Goal: Information Seeking & Learning: Learn about a topic

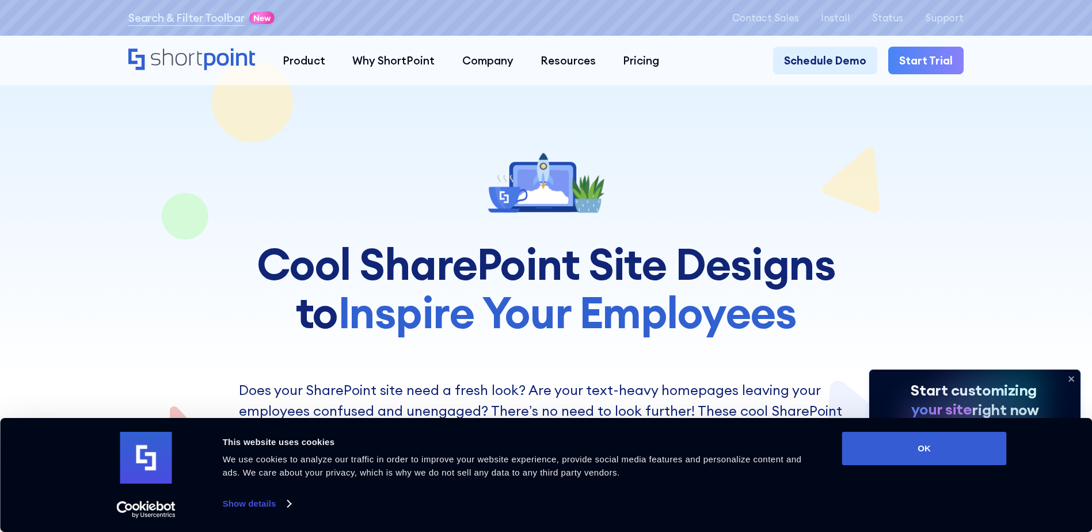
scroll to position [230, 0]
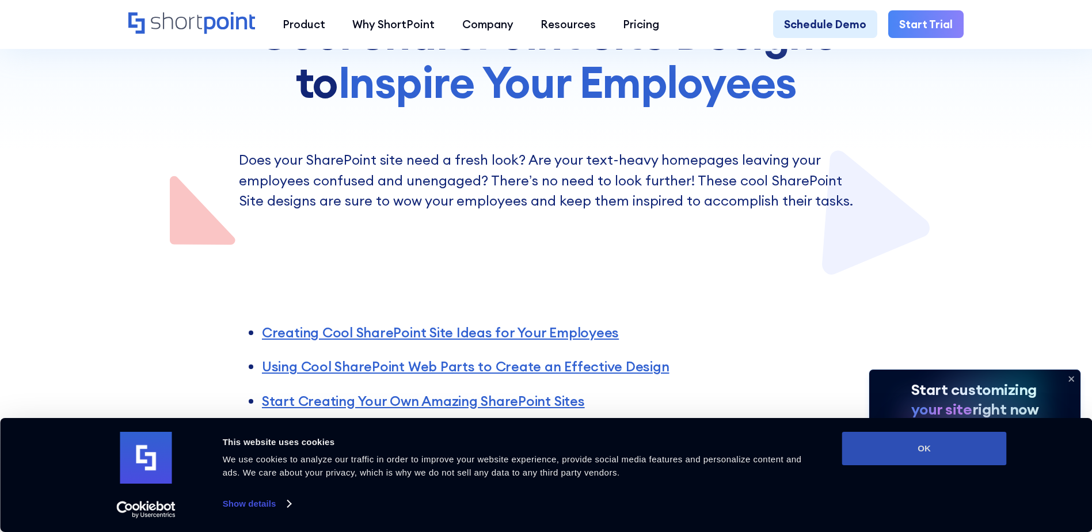
click at [937, 450] on button "OK" at bounding box center [924, 448] width 165 height 33
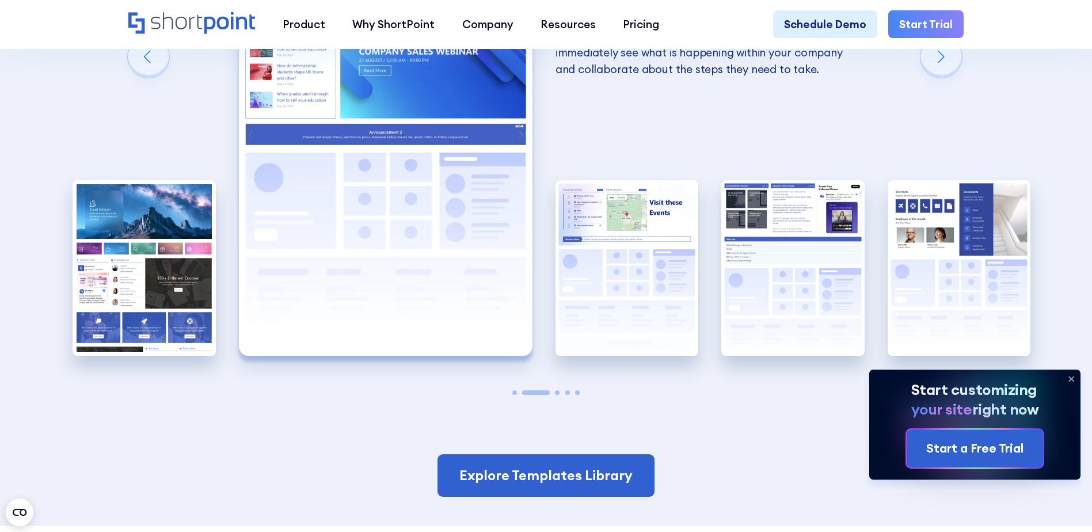
scroll to position [2418, 0]
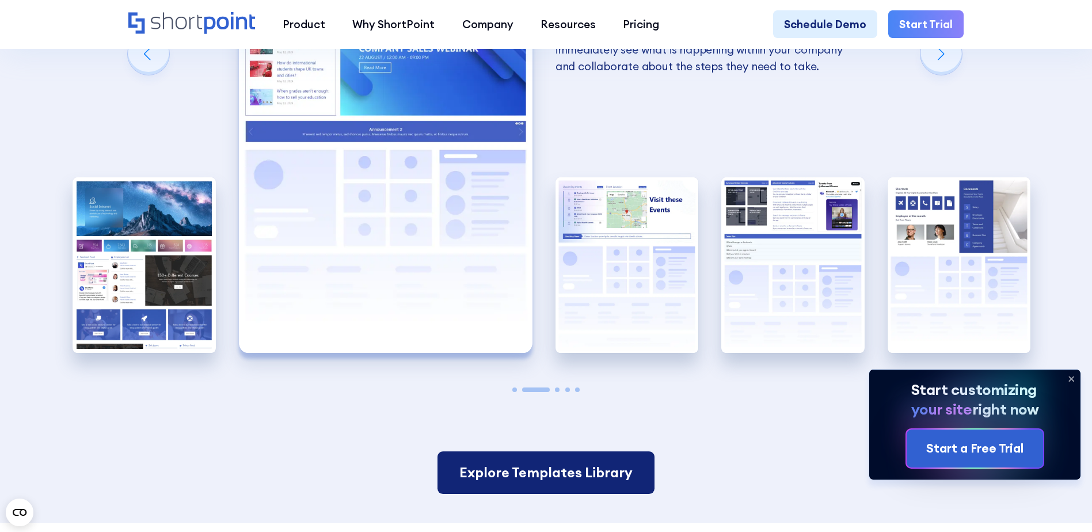
click at [548, 494] on link "Explore Templates Library" at bounding box center [546, 472] width 217 height 43
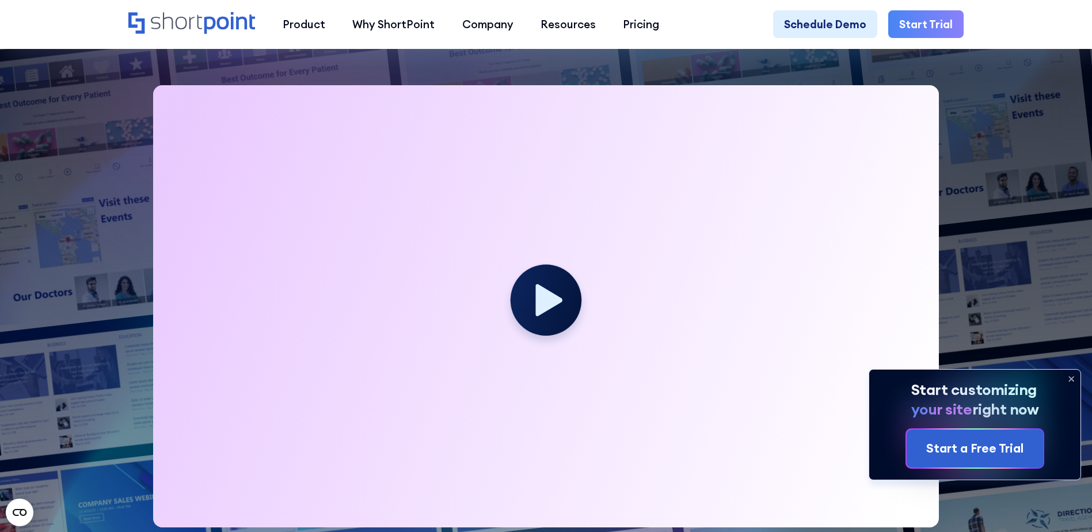
scroll to position [345, 0]
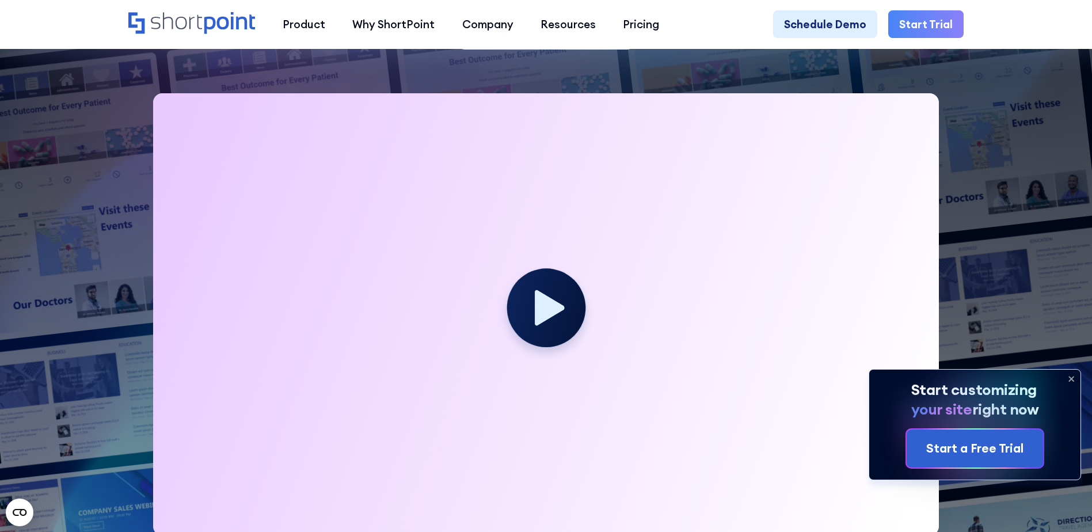
click at [538, 309] on icon at bounding box center [549, 308] width 29 height 36
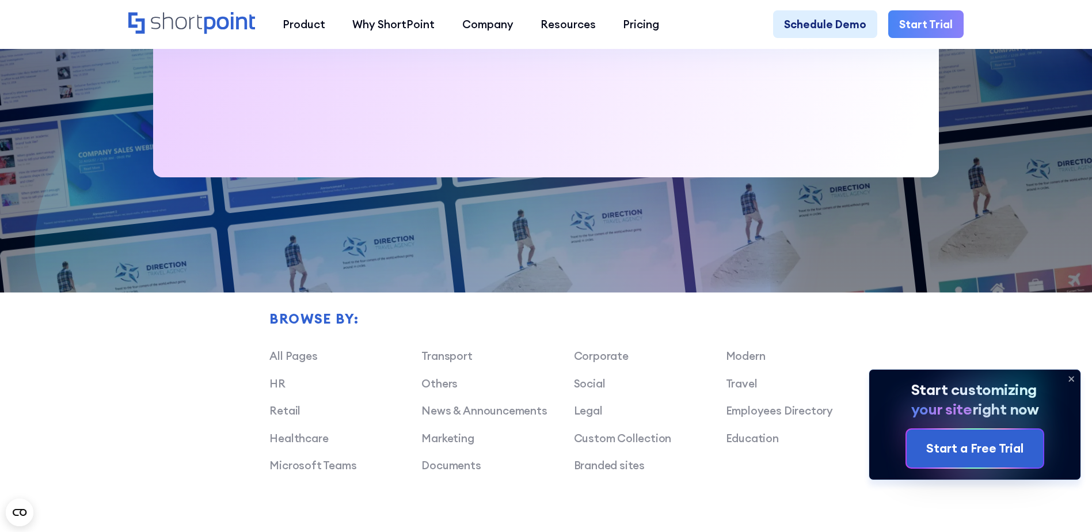
scroll to position [864, 0]
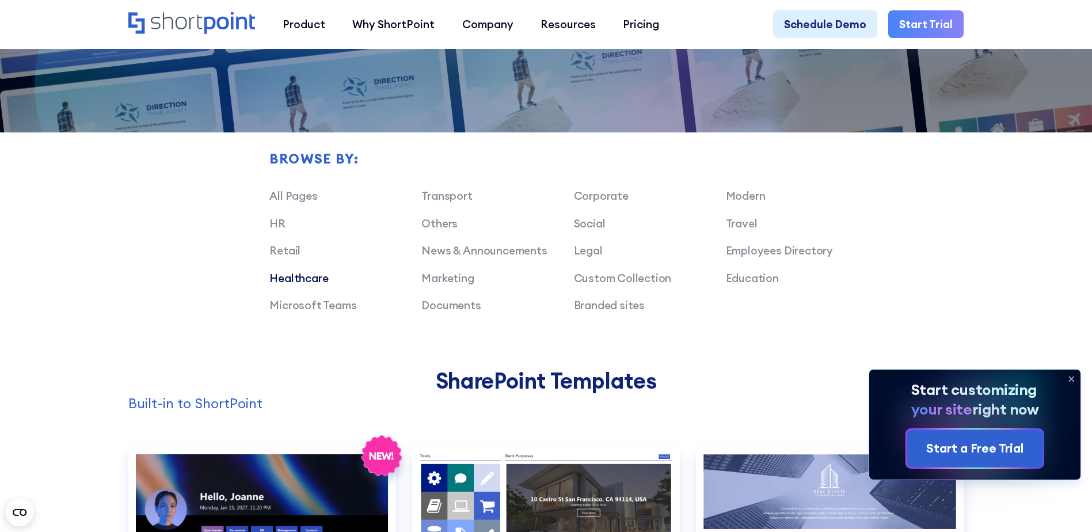
click at [279, 285] on link "Healthcare" at bounding box center [298, 278] width 59 height 14
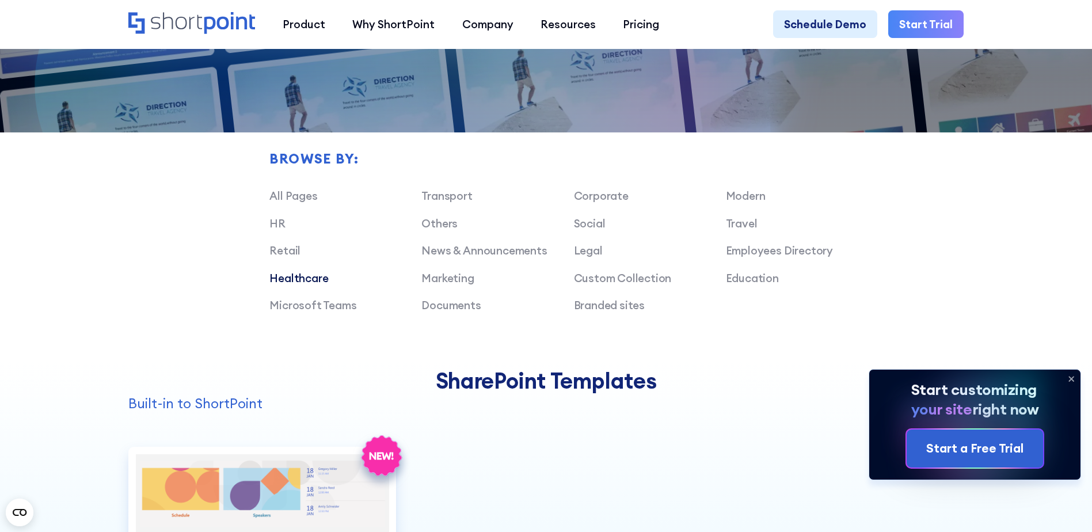
click at [288, 284] on link "Healthcare" at bounding box center [298, 278] width 59 height 14
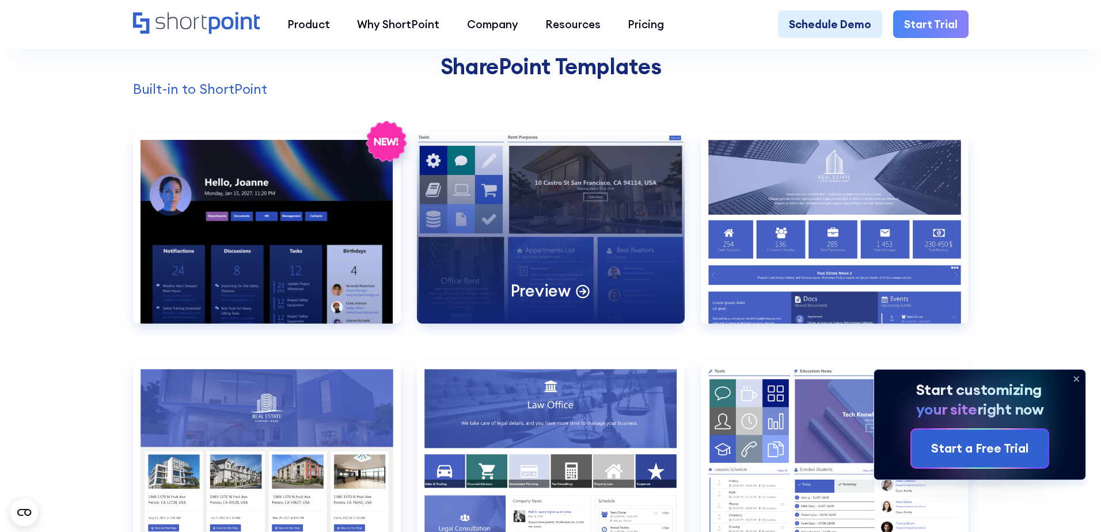
scroll to position [1209, 0]
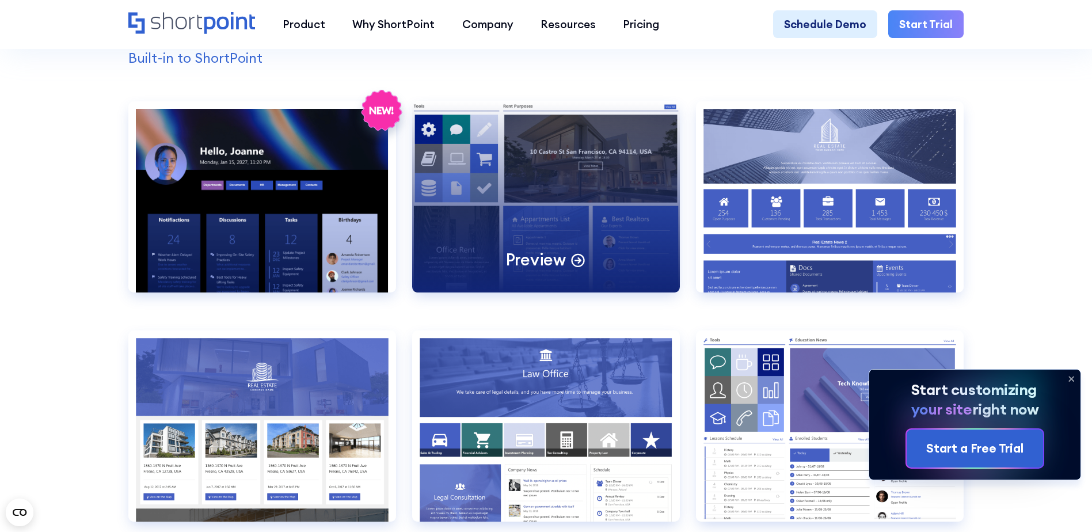
click at [554, 218] on div "Preview" at bounding box center [546, 196] width 268 height 191
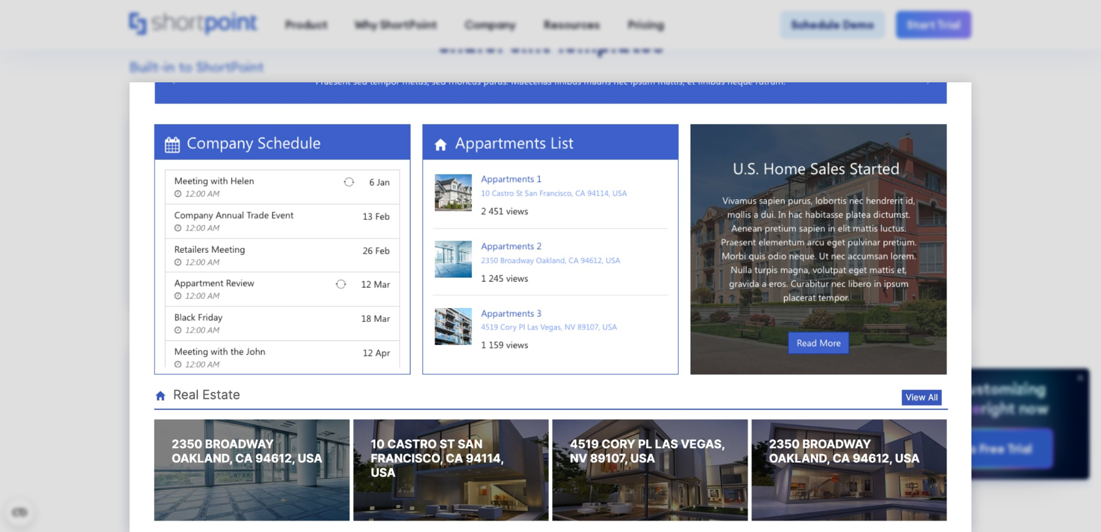
scroll to position [755, 0]
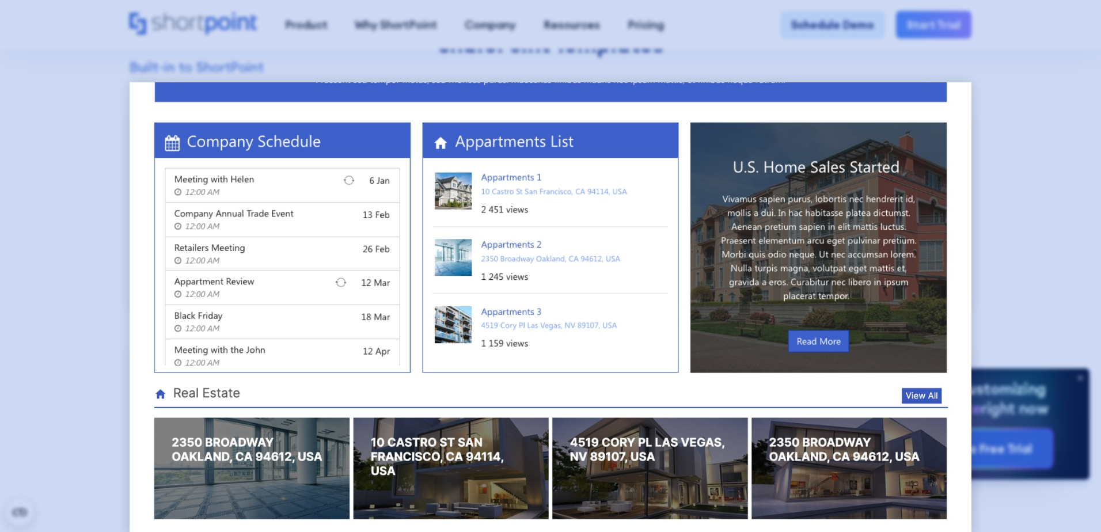
click at [1016, 242] on div at bounding box center [550, 266] width 1101 height 532
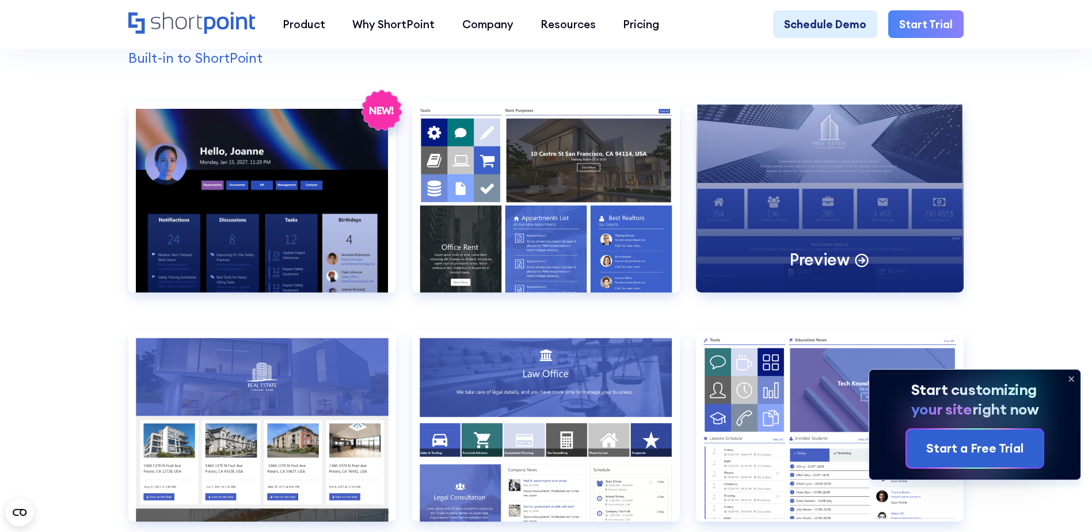
click at [842, 217] on div "Preview" at bounding box center [830, 196] width 268 height 191
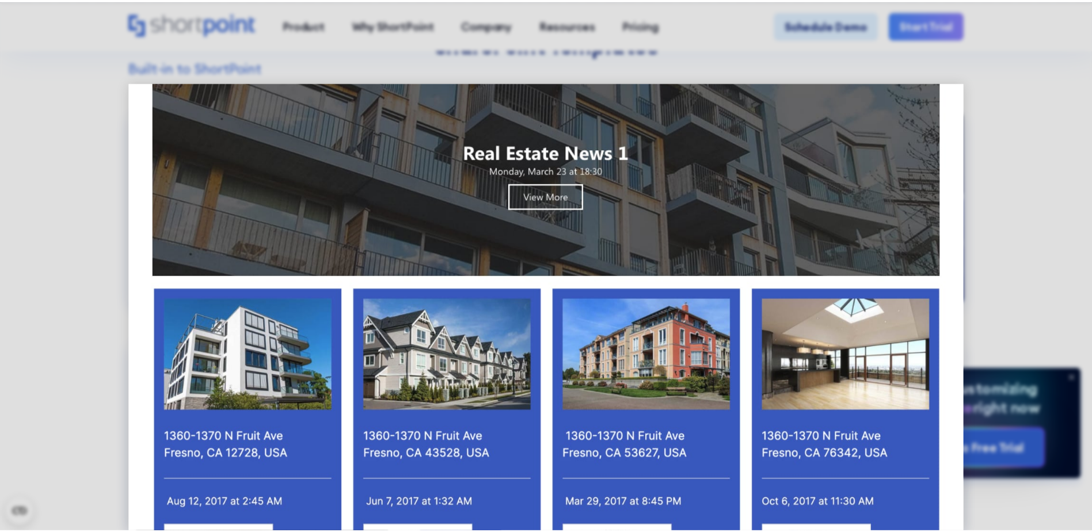
scroll to position [630, 0]
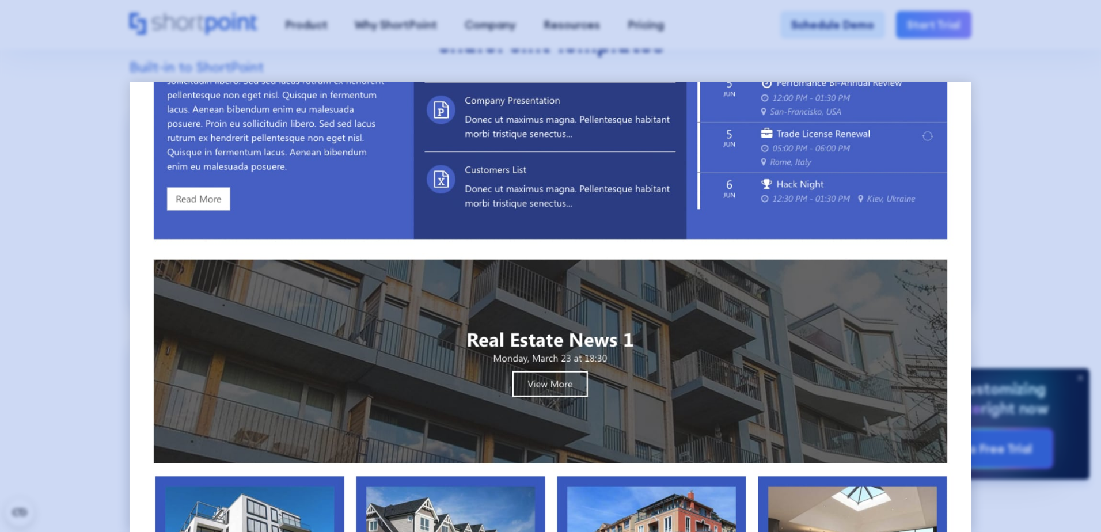
click at [1031, 83] on div at bounding box center [550, 266] width 1101 height 532
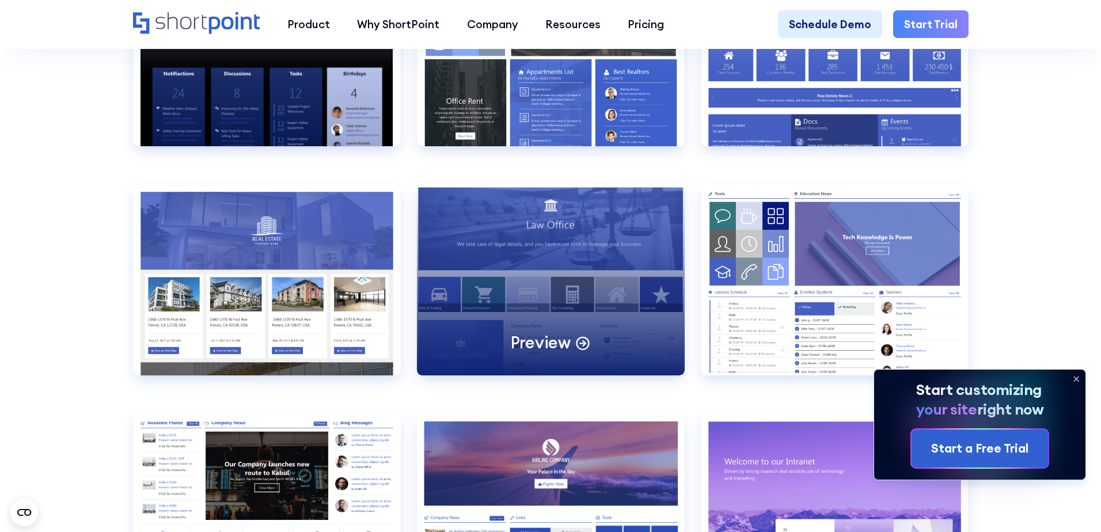
scroll to position [1382, 0]
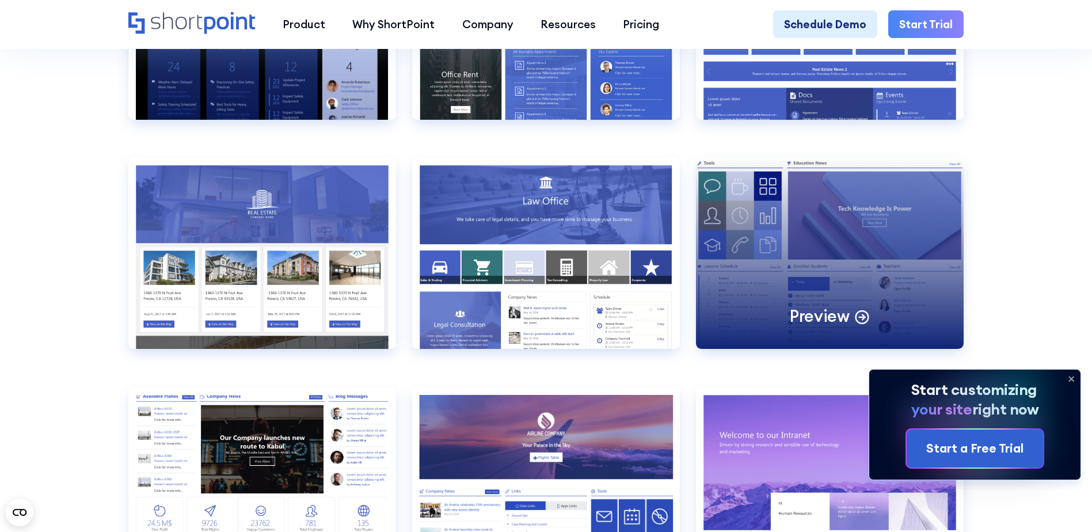
click at [836, 261] on div "Preview" at bounding box center [830, 253] width 268 height 191
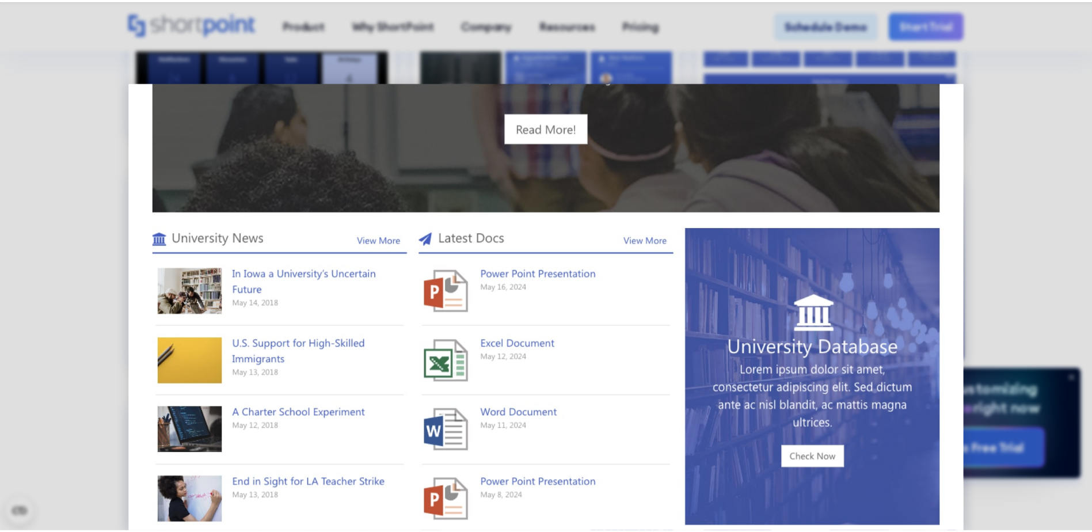
scroll to position [817, 0]
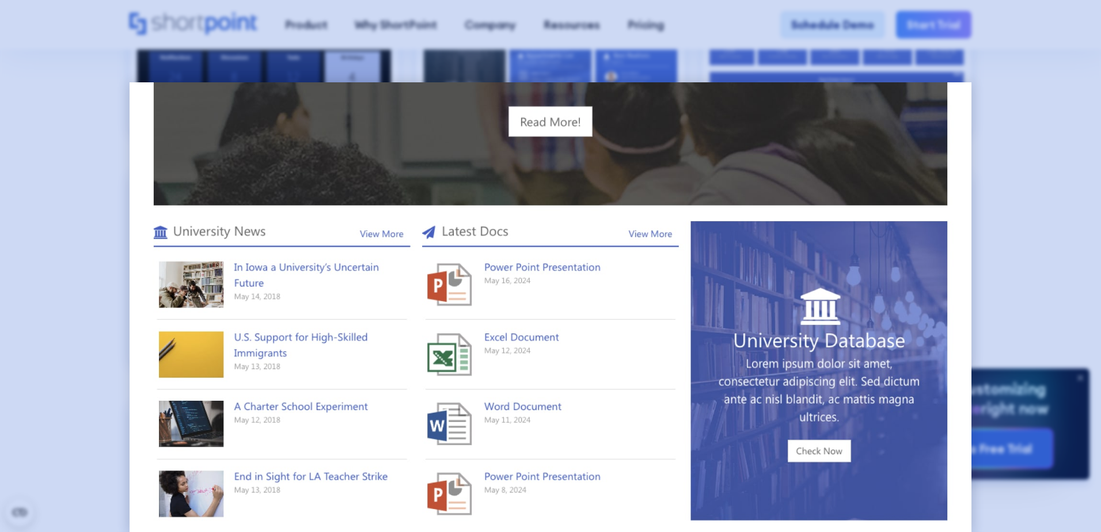
click at [1005, 216] on div at bounding box center [550, 266] width 1101 height 532
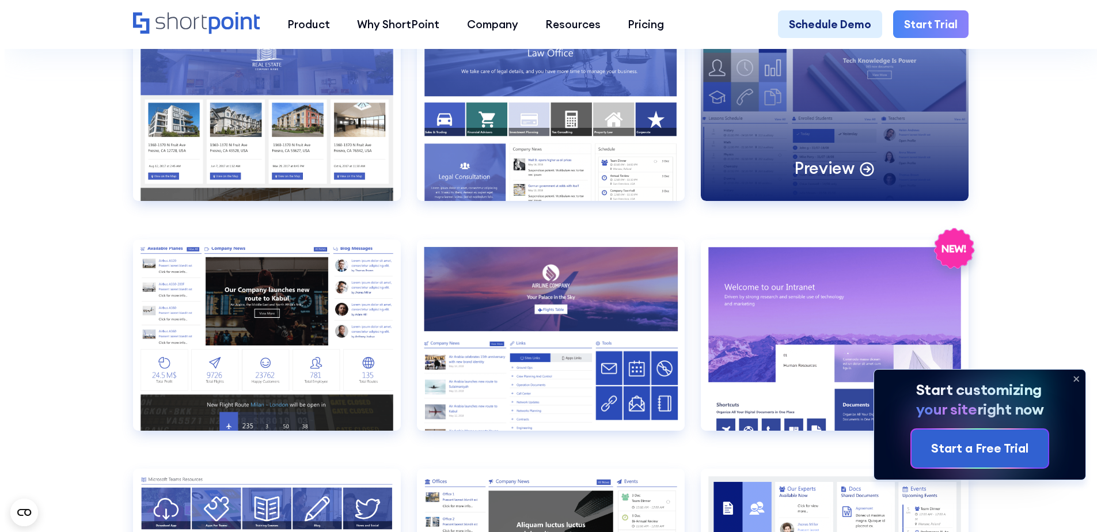
scroll to position [1612, 0]
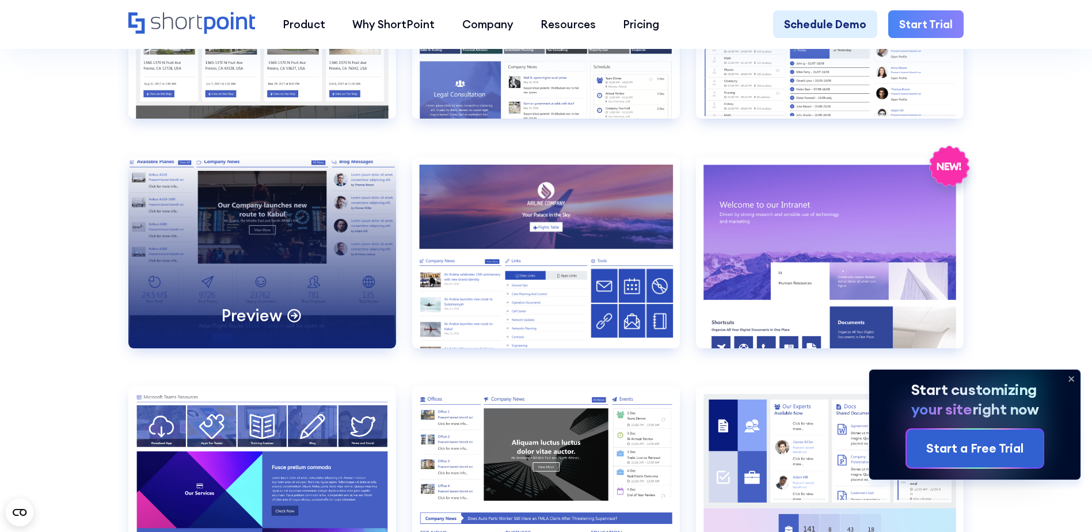
click at [276, 254] on div "Preview" at bounding box center [262, 252] width 268 height 191
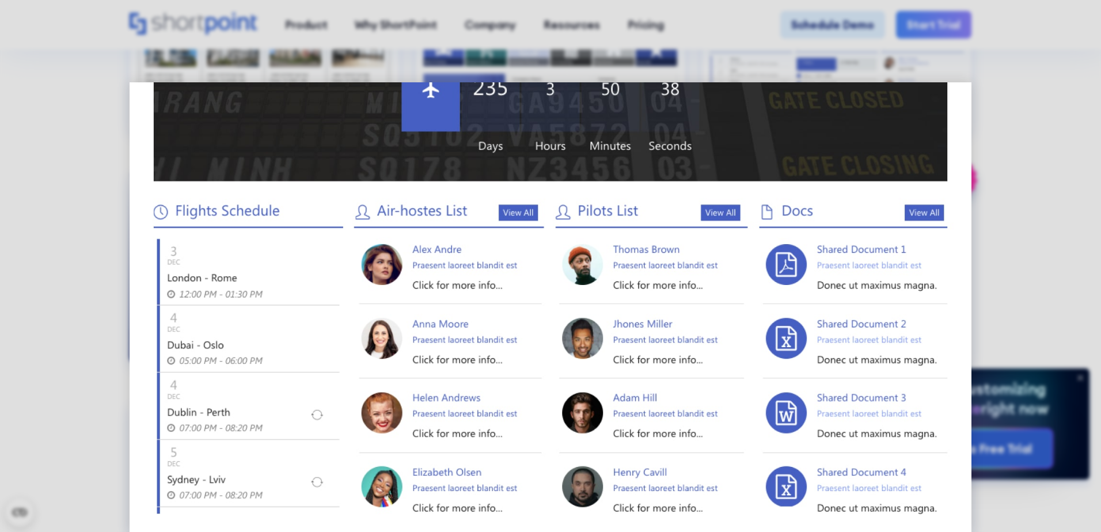
scroll to position [586, 0]
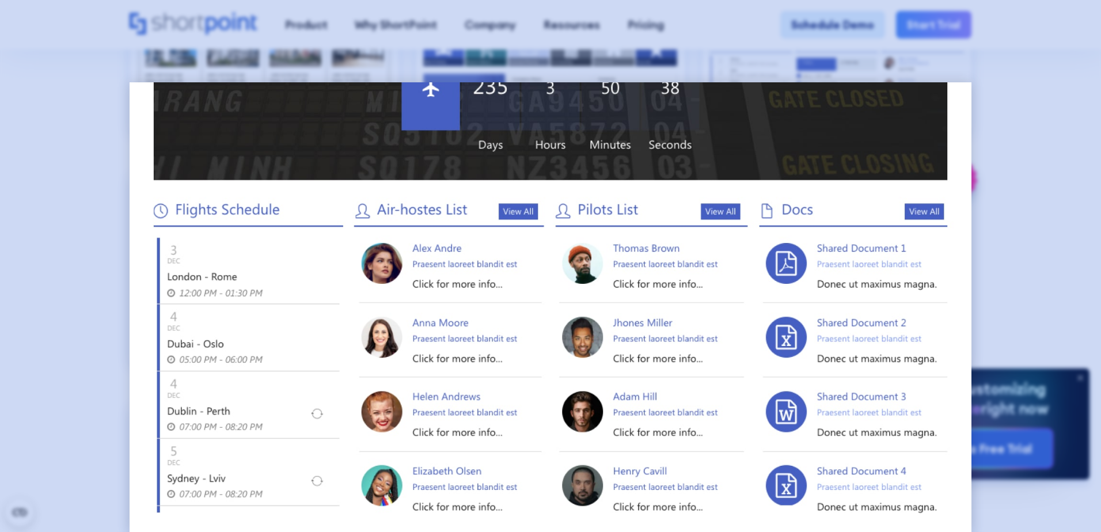
click at [1067, 229] on div at bounding box center [550, 266] width 1101 height 532
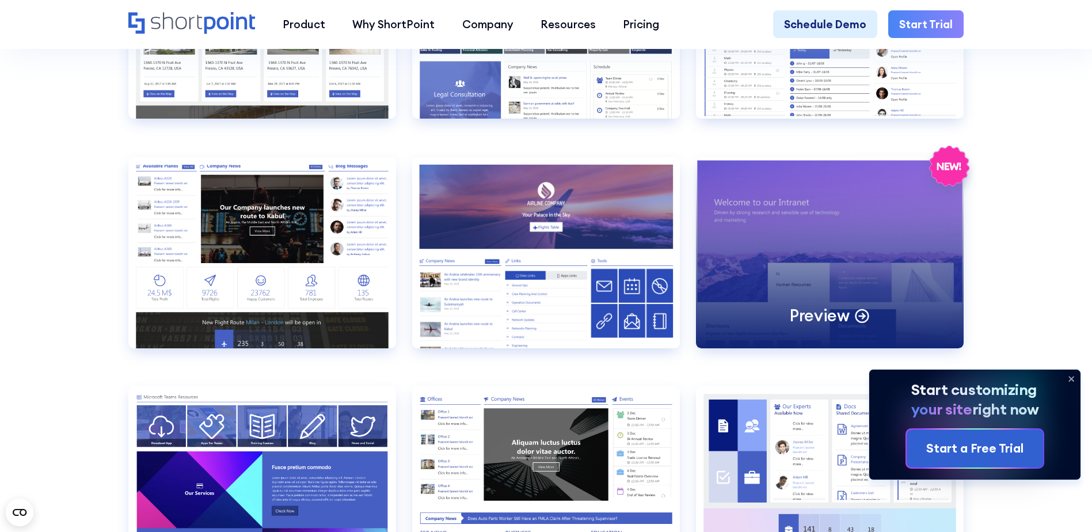
click at [881, 259] on div "Preview" at bounding box center [830, 252] width 268 height 191
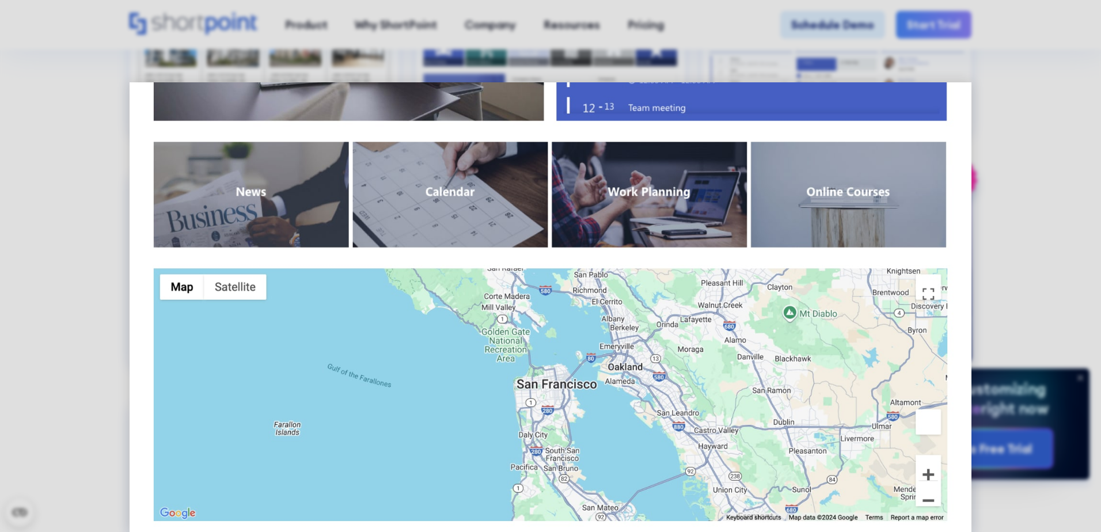
scroll to position [958, 0]
